Goal: Information Seeking & Learning: Learn about a topic

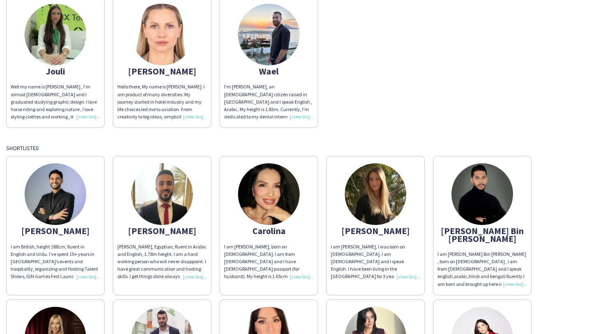
scroll to position [95, 0]
click at [384, 210] on img at bounding box center [376, 194] width 62 height 62
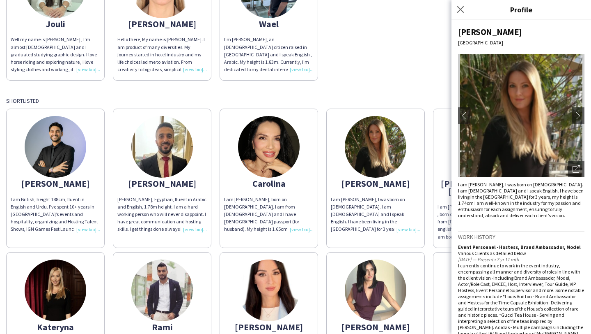
scroll to position [143, 0]
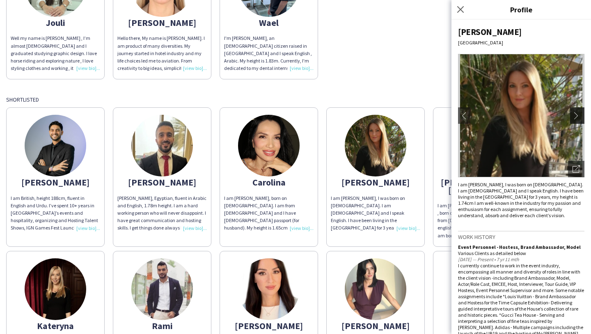
click at [580, 116] on app-icon "chevron-right" at bounding box center [579, 115] width 12 height 7
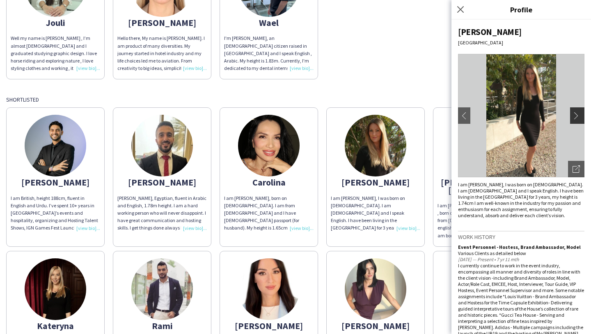
click at [578, 116] on app-icon "chevron-right" at bounding box center [579, 115] width 12 height 7
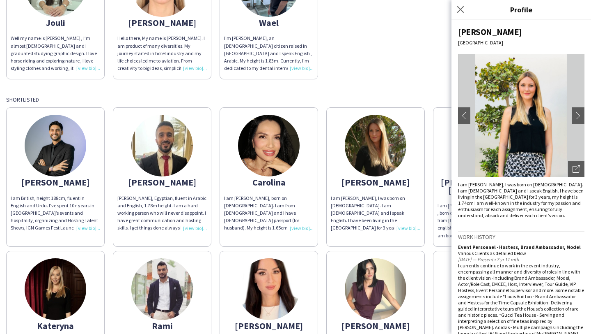
scroll to position [195, 0]
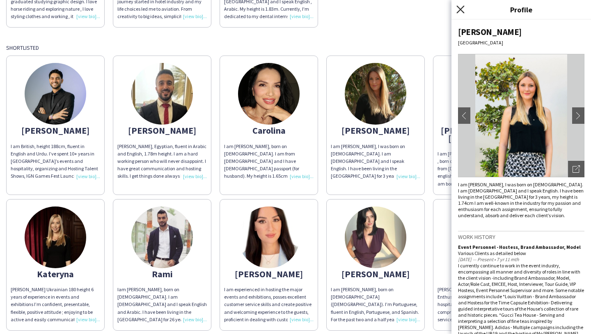
click at [462, 5] on icon "Close pop-in" at bounding box center [461, 9] width 8 height 8
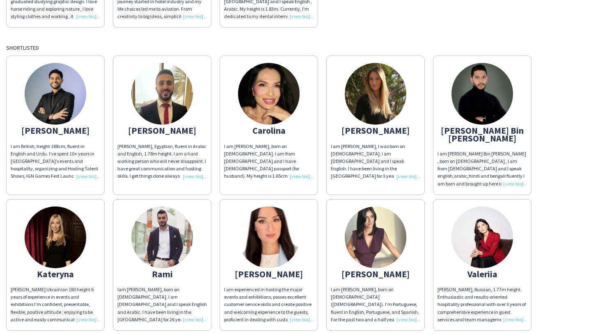
click at [371, 234] on img at bounding box center [376, 237] width 62 height 62
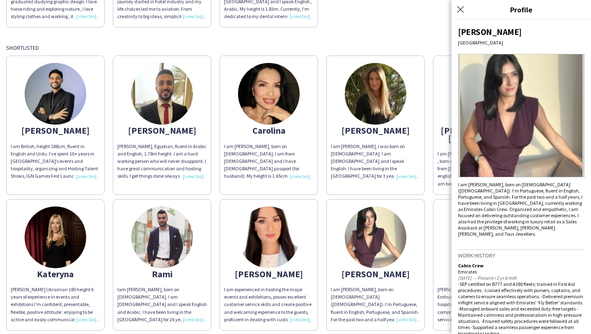
click at [391, 199] on app-share-pages-crew-card "[PERSON_NAME] am [PERSON_NAME], born on [DEMOGRAPHIC_DATA] ([DEMOGRAPHIC_DATA])…" at bounding box center [376, 264] width 99 height 131
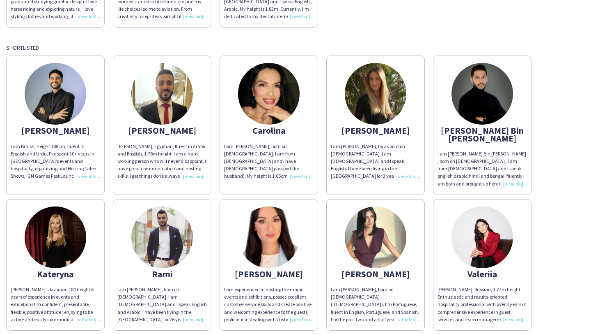
click at [495, 221] on img at bounding box center [483, 237] width 62 height 62
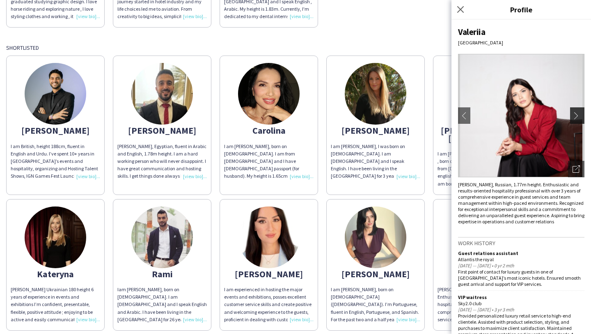
click at [576, 115] on app-icon "chevron-right" at bounding box center [579, 115] width 12 height 7
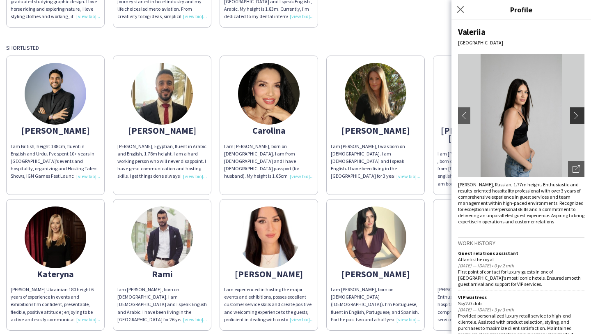
click at [575, 118] on app-icon "chevron-right" at bounding box center [579, 115] width 12 height 7
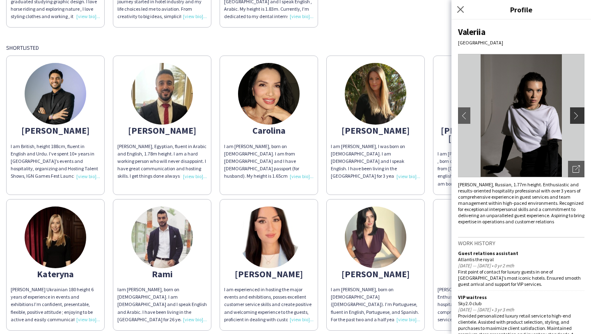
click at [575, 118] on app-icon "chevron-right" at bounding box center [579, 115] width 12 height 7
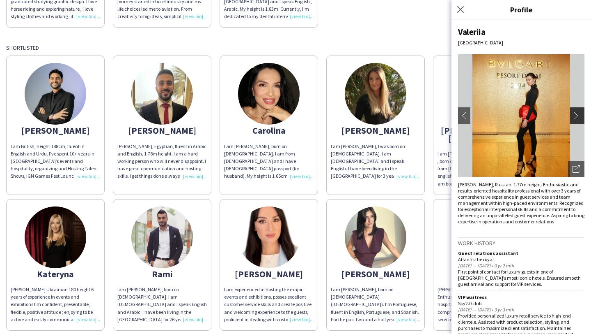
click at [575, 118] on app-icon "chevron-right" at bounding box center [579, 115] width 12 height 7
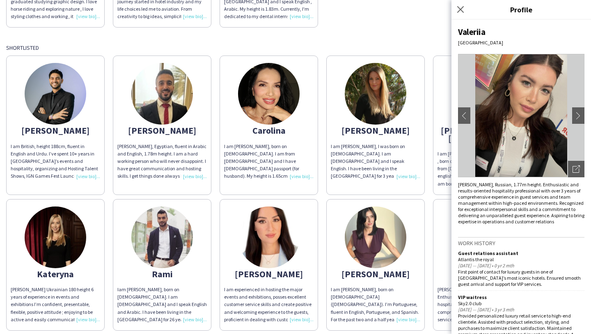
click at [398, 32] on div "Host/Hostess Confirmed Jouli Well my name is [PERSON_NAME] , I’m almost [DEMOGR…" at bounding box center [295, 168] width 579 height 593
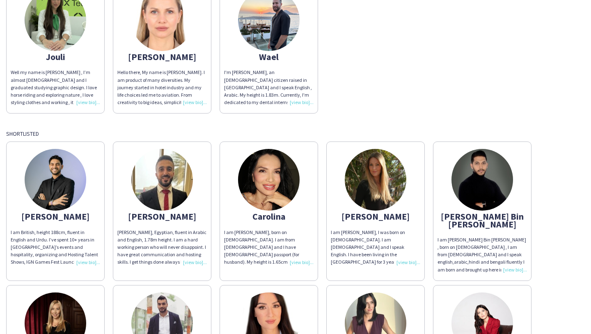
scroll to position [168, 0]
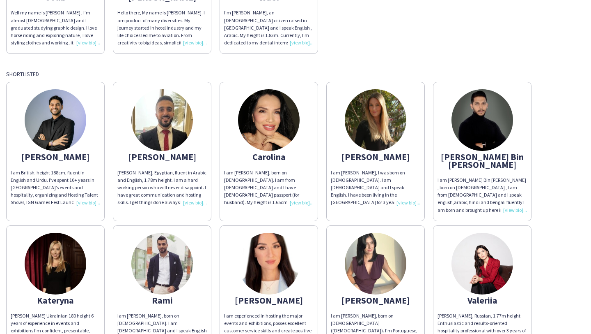
click at [266, 247] on img at bounding box center [269, 263] width 62 height 62
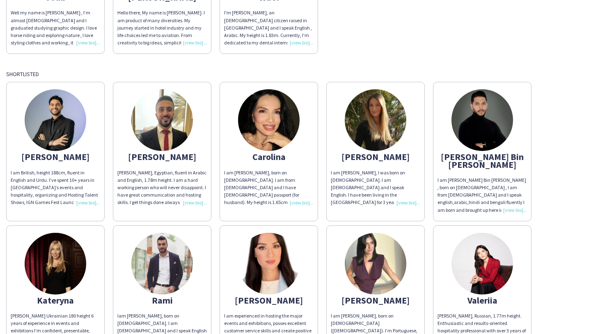
scroll to position [356, 0]
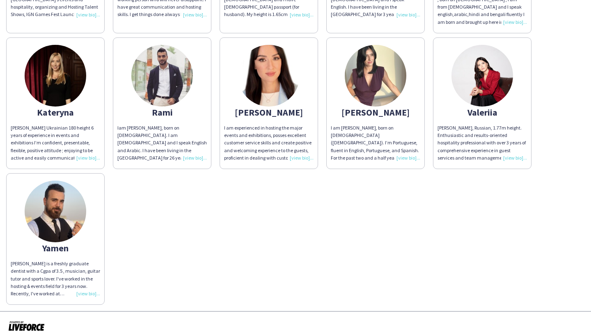
click at [47, 77] on img at bounding box center [56, 76] width 62 height 62
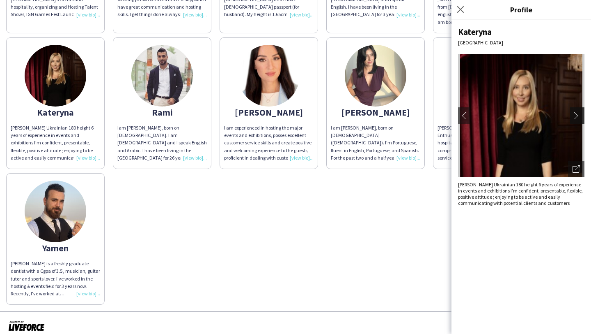
click at [575, 117] on app-icon "chevron-right" at bounding box center [579, 115] width 12 height 7
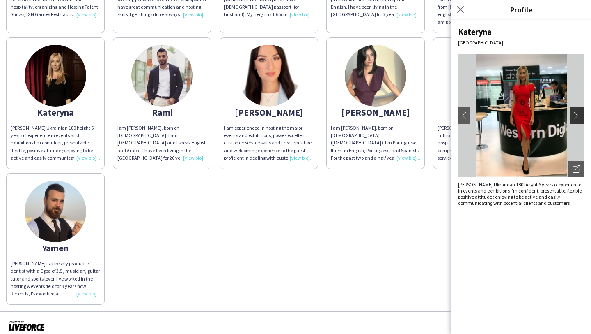
click at [579, 119] on button "chevron-right" at bounding box center [578, 115] width 16 height 16
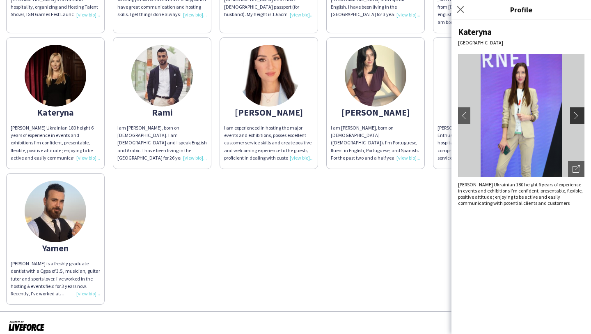
click at [579, 119] on button "chevron-right" at bounding box center [578, 115] width 16 height 16
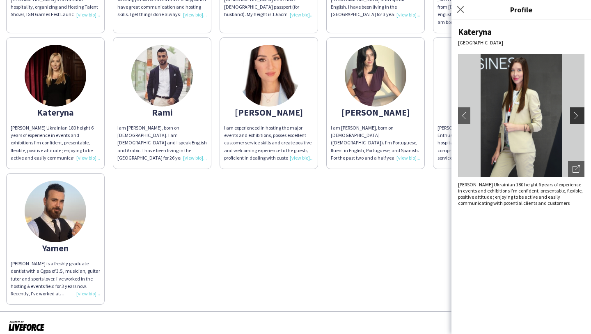
click at [575, 113] on app-icon "chevron-right" at bounding box center [579, 115] width 12 height 7
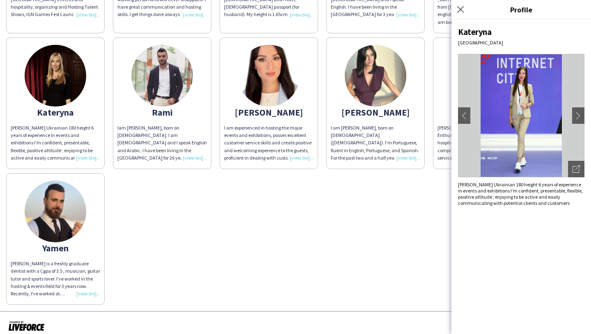
click at [363, 219] on div "[PERSON_NAME] am British, height 188cm, fluent in English and Urdu. I’ve spent …" at bounding box center [295, 97] width 579 height 414
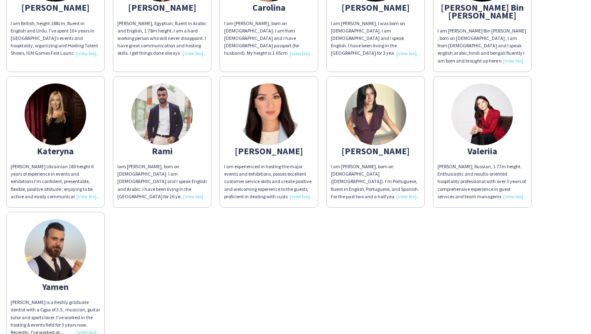
scroll to position [305, 0]
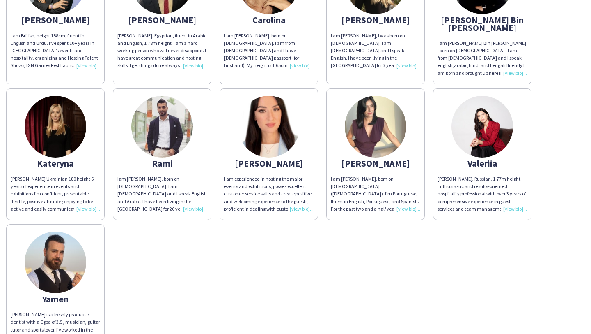
click at [170, 124] on img at bounding box center [162, 127] width 62 height 62
